Goal: Task Accomplishment & Management: Manage account settings

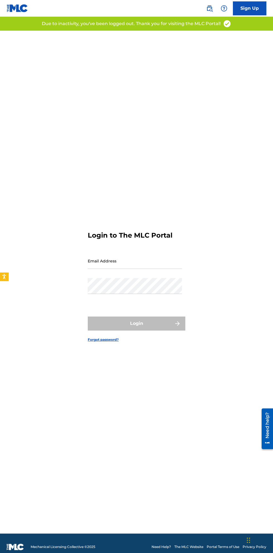
click at [108, 254] on input "Email Address" at bounding box center [135, 261] width 94 height 16
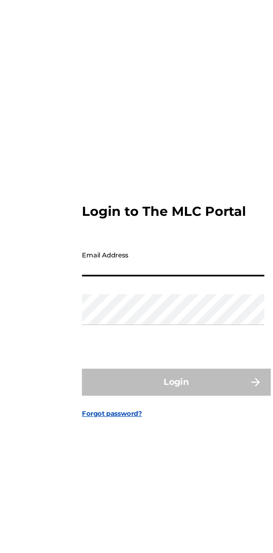
click at [102, 266] on input "Email Address" at bounding box center [135, 261] width 94 height 16
click at [102, 263] on input "Email Address" at bounding box center [135, 261] width 94 height 16
type input "[EMAIL_ADDRESS][DOMAIN_NAME]"
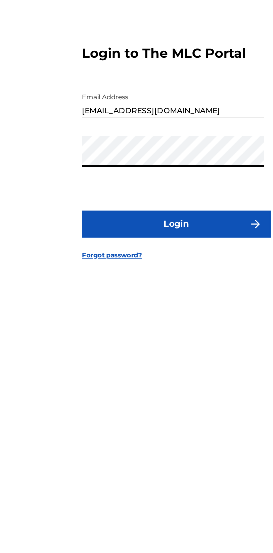
click at [103, 327] on button "Login" at bounding box center [137, 324] width 98 height 14
